Goal: Information Seeking & Learning: Learn about a topic

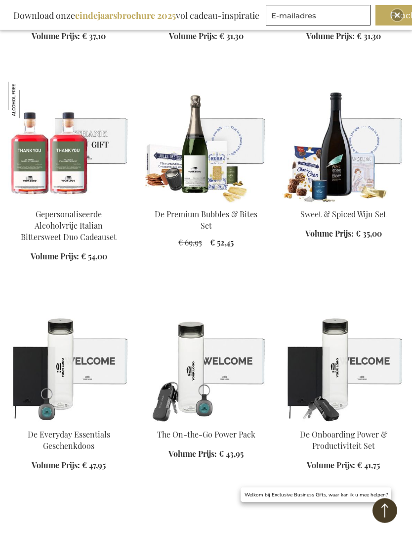
scroll to position [7928, 0]
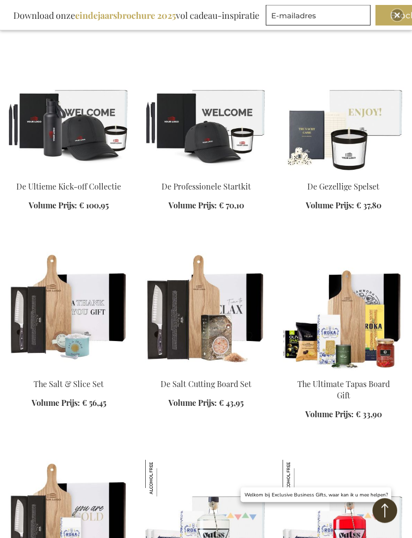
scroll to position [8625, 0]
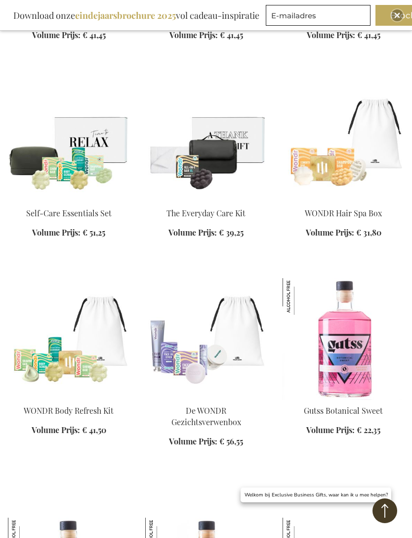
scroll to position [9669, 0]
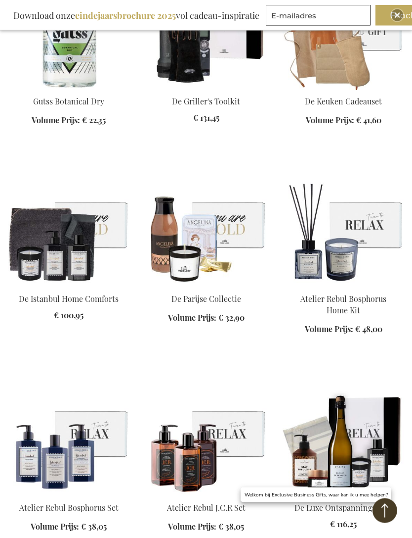
scroll to position [10408, 0]
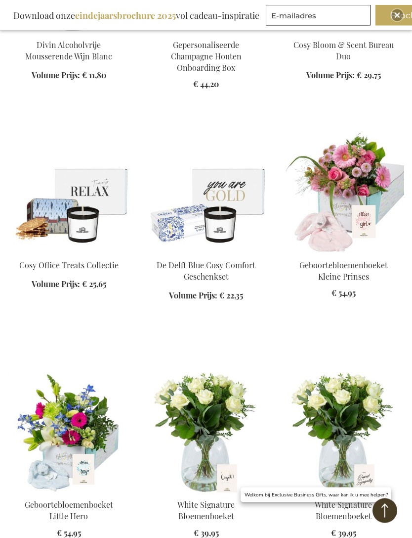
scroll to position [12393, 0]
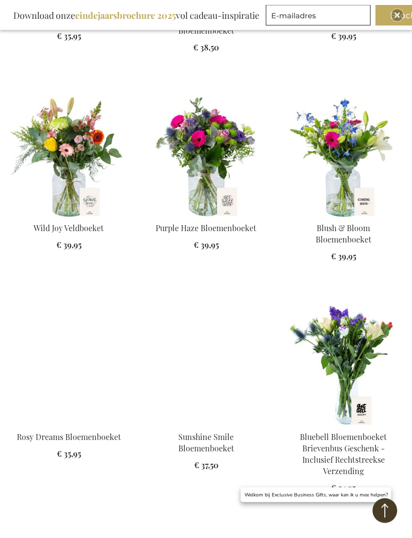
scroll to position [13088, 0]
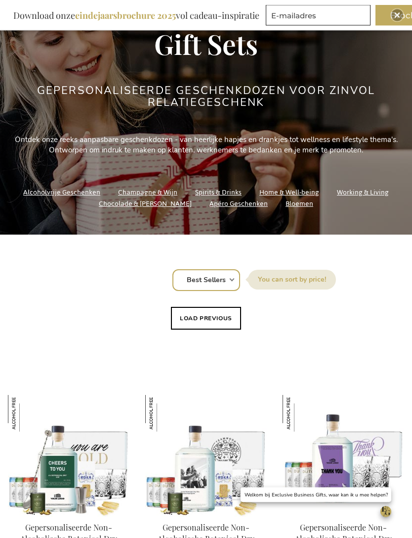
scroll to position [102, 0]
click at [220, 279] on select "Positie Best Sellers Meest bekeken Nieuw Biggest Saving Price: low to high Pric…" at bounding box center [207, 280] width 68 height 22
click at [367, 191] on link "Working & Living" at bounding box center [363, 191] width 52 height 13
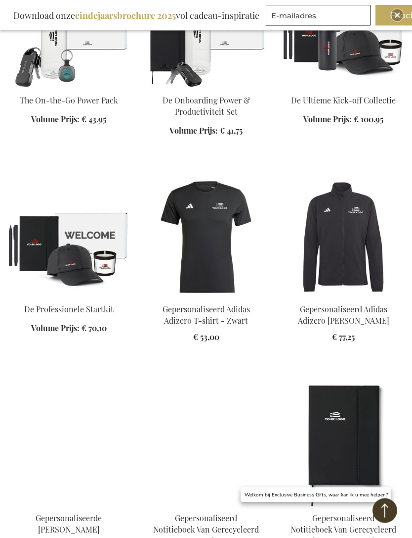
scroll to position [1591, 0]
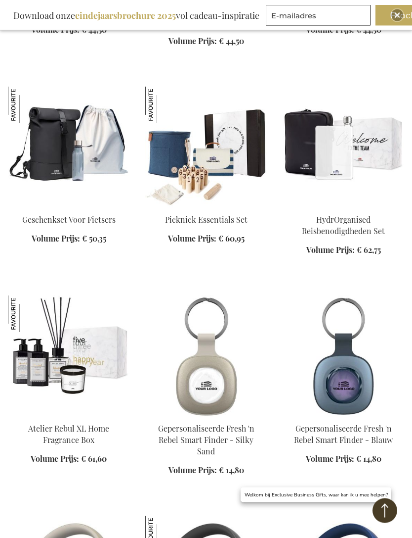
scroll to position [5038, 0]
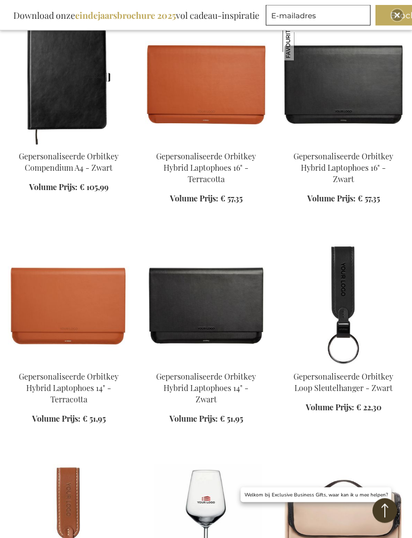
scroll to position [7576, 0]
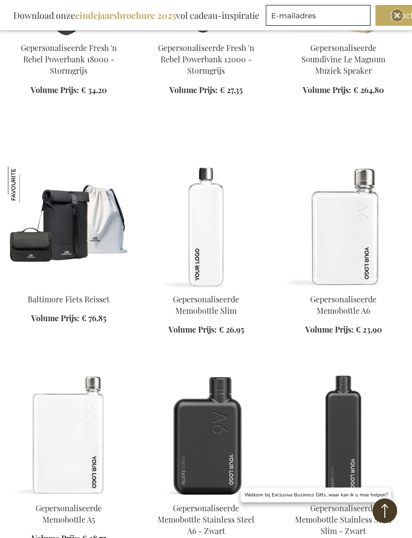
scroll to position [6544, 0]
